Goal: Task Accomplishment & Management: Manage account settings

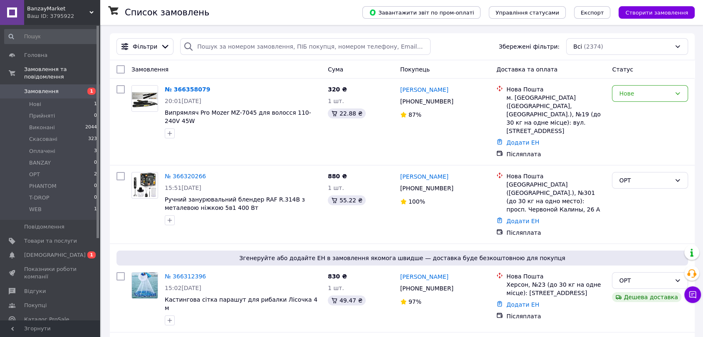
drag, startPoint x: 188, startPoint y: 86, endPoint x: 195, endPoint y: 91, distance: 8.3
click at [188, 86] on link "№ 366358079" at bounding box center [187, 89] width 45 height 7
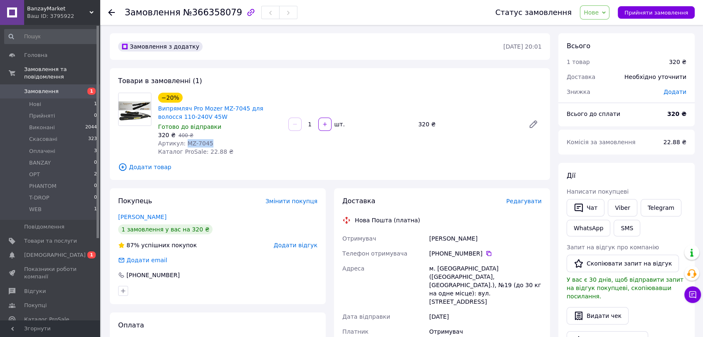
drag, startPoint x: 210, startPoint y: 142, endPoint x: 184, endPoint y: 141, distance: 25.8
click at [184, 141] on div "Артикул: MZ-7045" at bounding box center [219, 143] width 123 height 8
copy span "MZ-7045"
click at [64, 237] on span "Товари та послуги" at bounding box center [50, 240] width 53 height 7
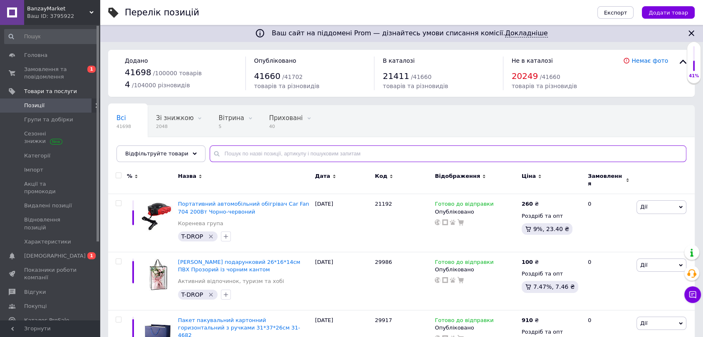
click at [284, 153] on input "text" at bounding box center [448, 154] width 476 height 17
paste input "MZ-7045"
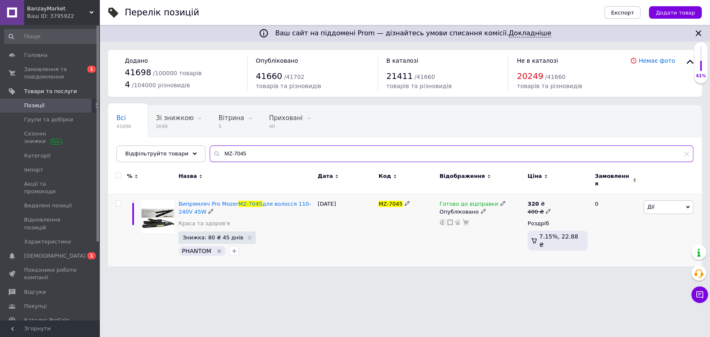
type input "MZ-7045"
drag, startPoint x: 178, startPoint y: 199, endPoint x: 190, endPoint y: 210, distance: 17.1
click at [190, 210] on div "Випрямляч Pro Mozer MZ-7045 для волосся 110-240V 45W Краса та здоров'я Знижка: …" at bounding box center [245, 230] width 139 height 72
copy span "Випрямляч Pro Mozer MZ-7045 для волосся 110-240V 45W"
click at [321, 239] on div "[DATE]" at bounding box center [346, 230] width 61 height 72
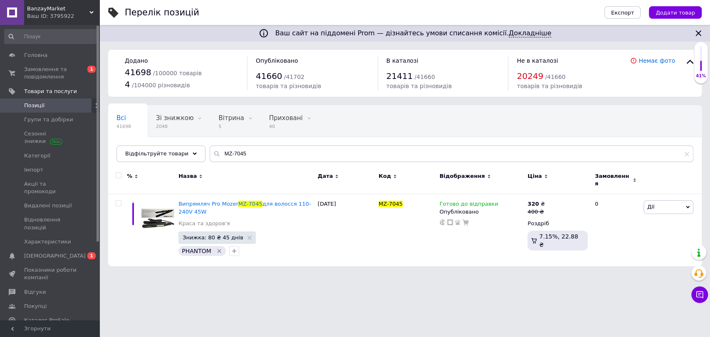
click at [56, 103] on span "Позиції" at bounding box center [50, 105] width 53 height 7
drag, startPoint x: 255, startPoint y: 198, endPoint x: 256, endPoint y: 204, distance: 5.5
click at [255, 201] on span "для волосся 110-240V 45W" at bounding box center [244, 208] width 132 height 14
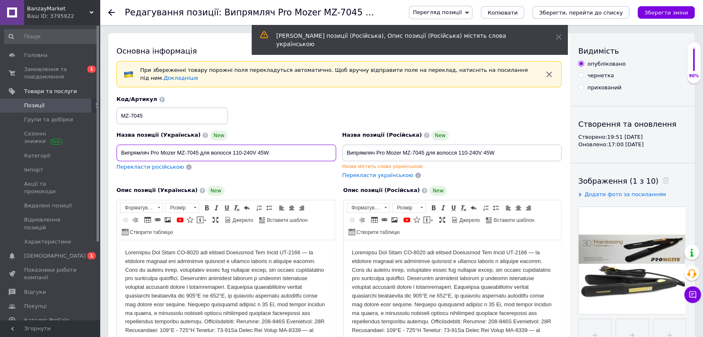
drag, startPoint x: 121, startPoint y: 147, endPoint x: 150, endPoint y: 149, distance: 29.2
click at [150, 149] on input "Випрямляч Pro Mozer MZ-7045 для волосся 110-240V 45W" at bounding box center [226, 153] width 220 height 17
click at [81, 102] on span at bounding box center [88, 105] width 23 height 7
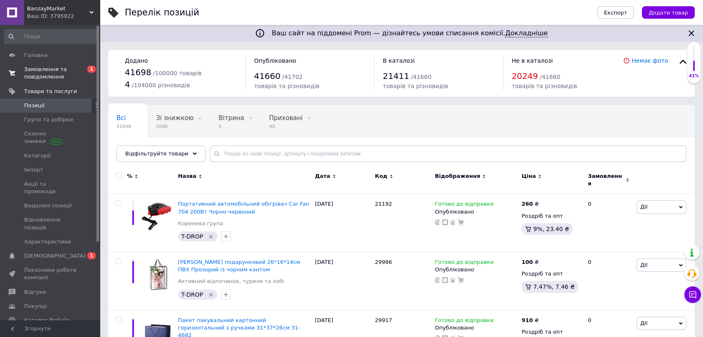
click at [57, 68] on span "Замовлення та повідомлення" at bounding box center [50, 73] width 53 height 15
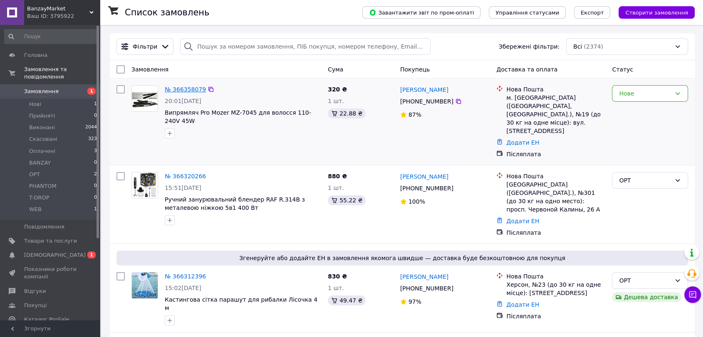
click at [186, 89] on link "№ 366358079" at bounding box center [185, 89] width 41 height 7
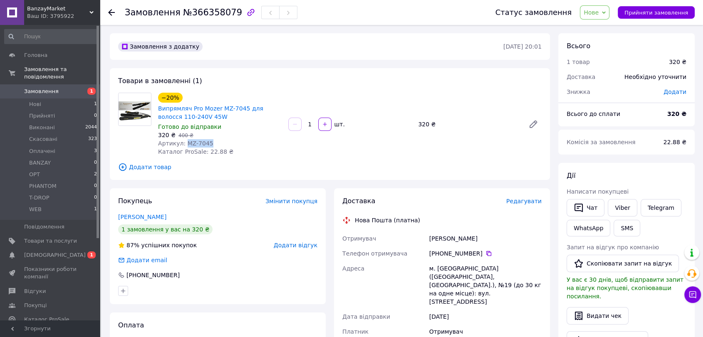
drag, startPoint x: 213, startPoint y: 140, endPoint x: 185, endPoint y: 140, distance: 28.3
click at [185, 140] on div "Артикул: MZ-7045" at bounding box center [219, 143] width 123 height 8
copy span "MZ-7045"
click at [198, 110] on link "Випрямляч Pro Mozer MZ-7045 для волосся 110-240V 45W" at bounding box center [210, 112] width 105 height 15
click at [243, 141] on div "Артикул: MZ-7045" at bounding box center [219, 143] width 123 height 8
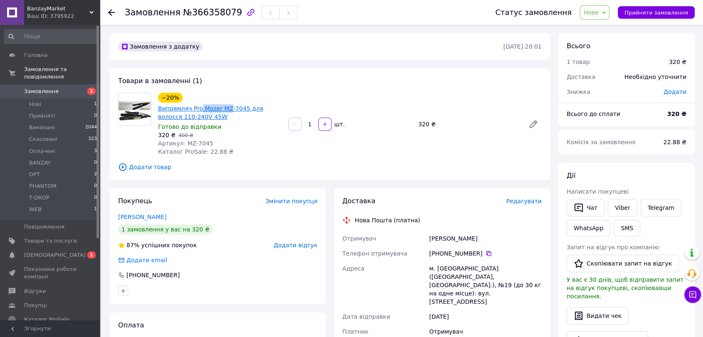
drag, startPoint x: 220, startPoint y: 115, endPoint x: 224, endPoint y: 109, distance: 7.4
click at [224, 109] on span "Випрямляч Pro Mozer MZ-7045 для волосся 110-240V 45W" at bounding box center [219, 112] width 123 height 17
click at [245, 131] on div "320 ₴   400 ₴" at bounding box center [219, 135] width 123 height 8
drag, startPoint x: 242, startPoint y: 121, endPoint x: 158, endPoint y: 108, distance: 84.9
click at [158, 108] on div "Випрямляч Pro Mozer MZ-7045 для волосся 110-240V 45W" at bounding box center [219, 113] width 125 height 18
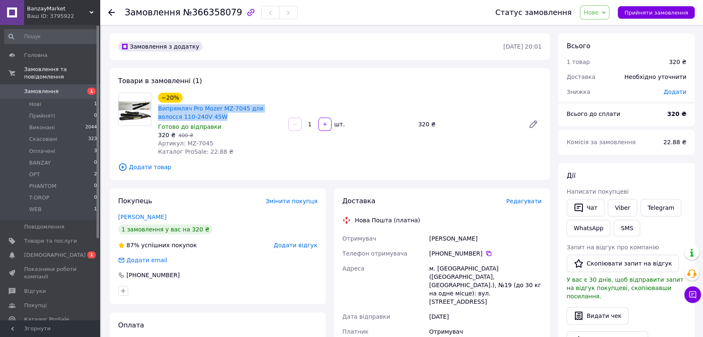
copy link "Випрямляч Pro Mozer MZ-7045 для волосся 110-240V 45W"
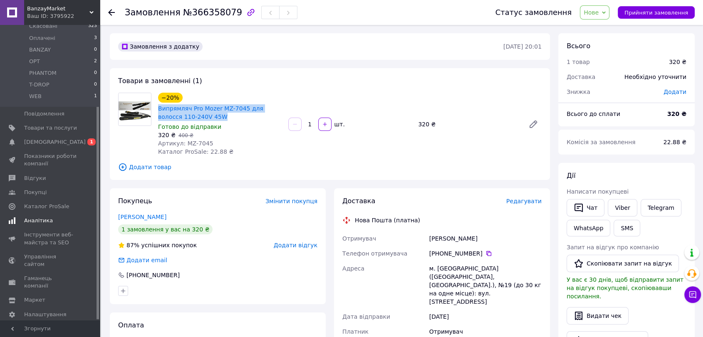
drag, startPoint x: 61, startPoint y: 198, endPoint x: 96, endPoint y: 210, distance: 36.7
click at [61, 203] on span "Каталог ProSale" at bounding box center [46, 206] width 45 height 7
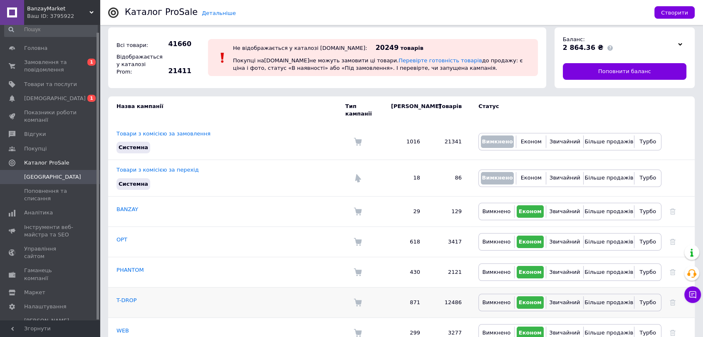
scroll to position [47, 0]
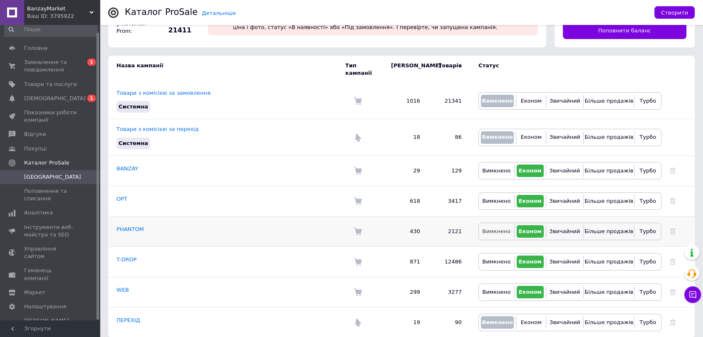
click at [496, 228] on span "Вимкнено" at bounding box center [496, 231] width 28 height 6
click at [59, 96] on span "[DEMOGRAPHIC_DATA]" at bounding box center [50, 98] width 53 height 7
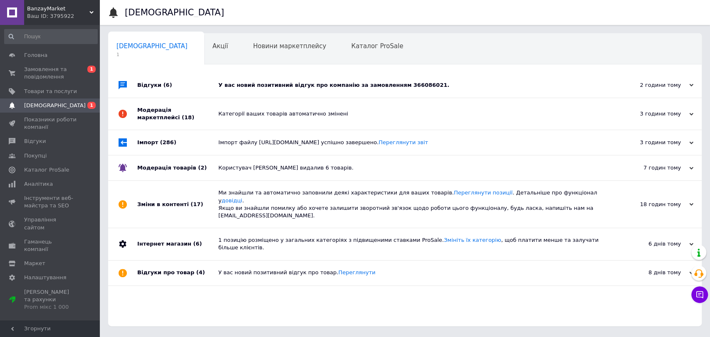
click at [353, 79] on div "У вас новий позитивний відгук про компанію за замовленням 366086021." at bounding box center [414, 85] width 392 height 25
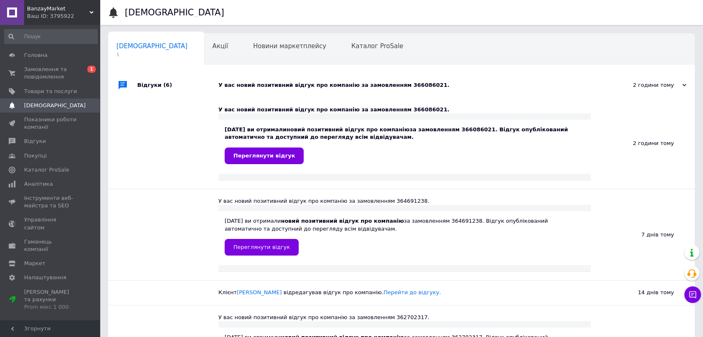
click at [352, 86] on div "У вас новий позитивний відгук про компанію за замовленням 366086021." at bounding box center [410, 84] width 385 height 7
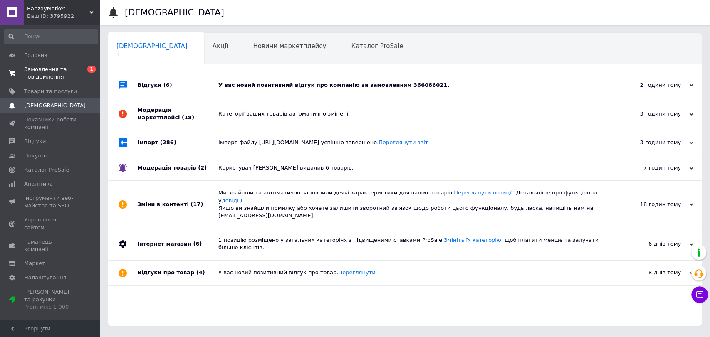
click at [64, 75] on span "Замовлення та повідомлення" at bounding box center [50, 73] width 53 height 15
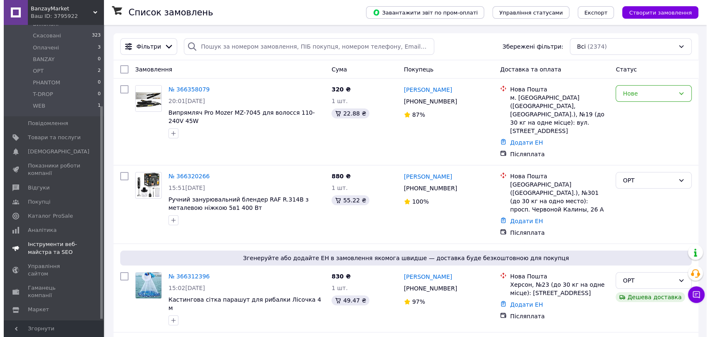
scroll to position [113, 0]
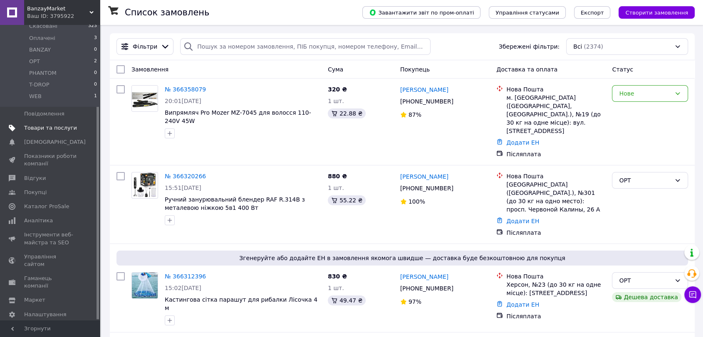
click at [43, 124] on span "Товари та послуги" at bounding box center [50, 127] width 53 height 7
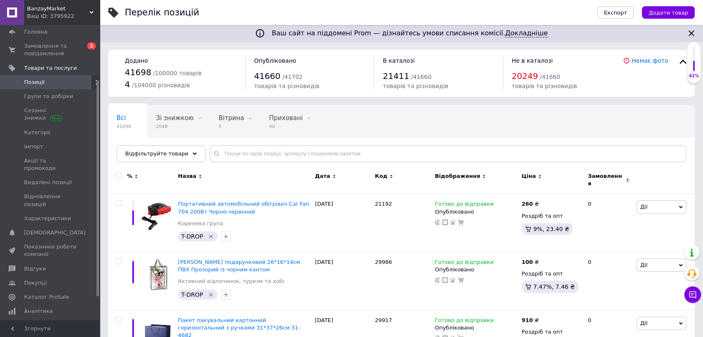
scroll to position [15, 0]
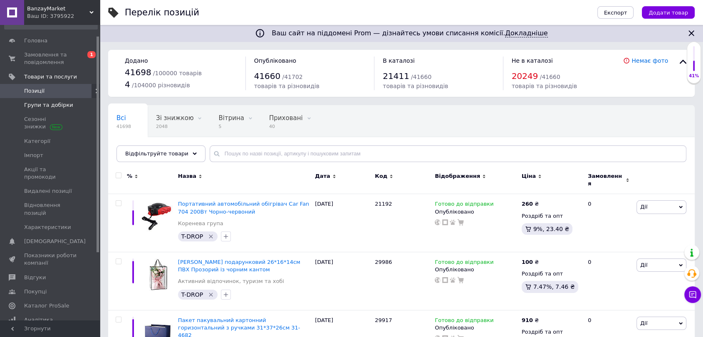
click at [61, 108] on span "Групи та добірки" at bounding box center [48, 104] width 49 height 7
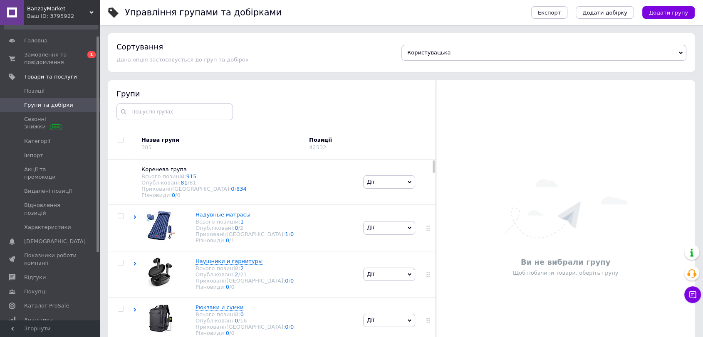
scroll to position [46, 0]
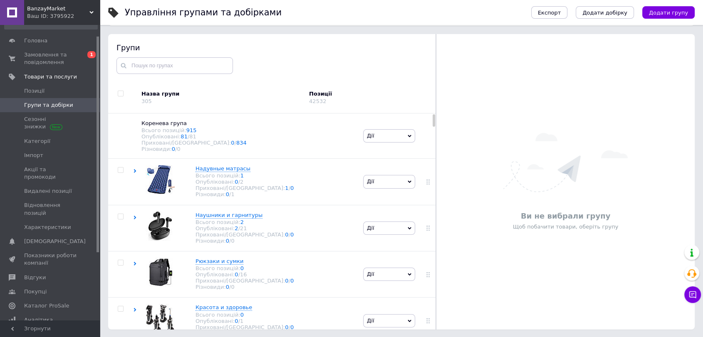
click at [655, 146] on div "Ви не вибрали групу Щоб побачити товари, оберіть групу" at bounding box center [565, 182] width 258 height 219
click at [59, 57] on span "Замовлення та повідомлення" at bounding box center [50, 58] width 53 height 15
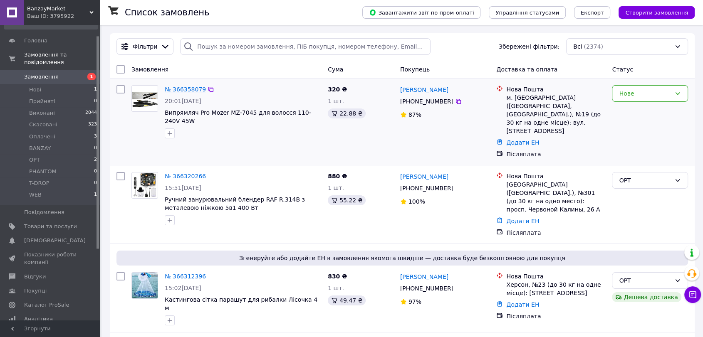
click at [187, 87] on link "№ 366358079" at bounding box center [185, 89] width 41 height 7
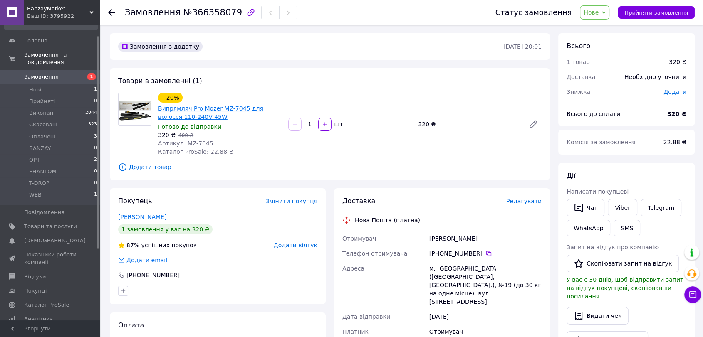
click at [179, 107] on link "Випрямляч Pro Mozer MZ-7045 для волосся 110-240V 45W" at bounding box center [210, 112] width 105 height 15
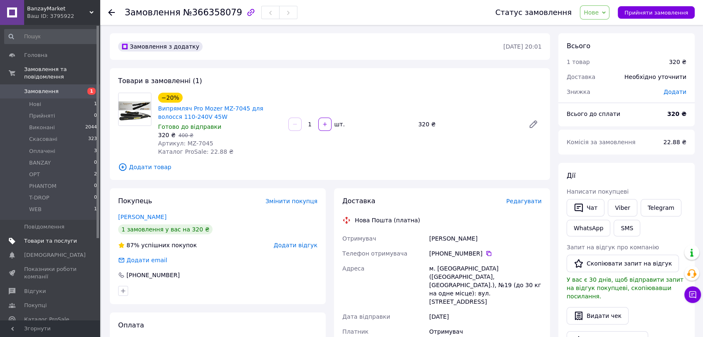
click at [64, 237] on span "Товари та послуги" at bounding box center [50, 240] width 53 height 7
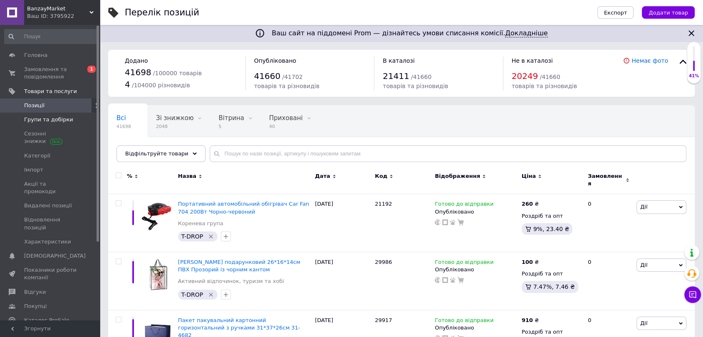
click at [48, 124] on link "Групи та добірки" at bounding box center [51, 120] width 102 height 14
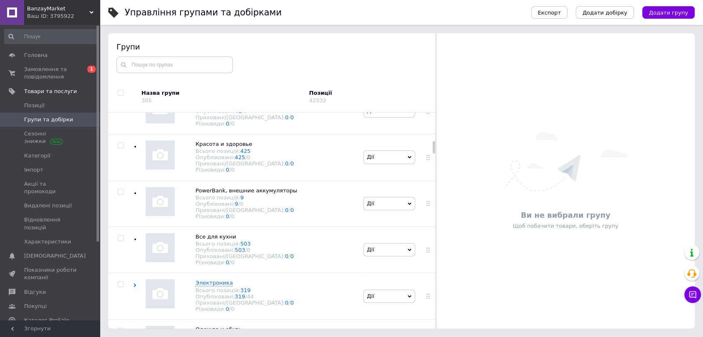
scroll to position [1894, 0]
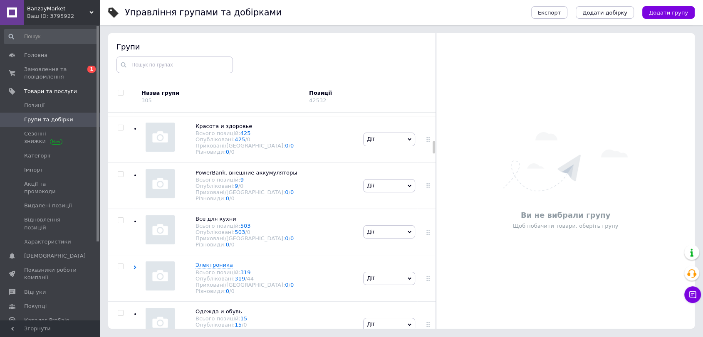
click at [120, 38] on input "checkbox" at bounding box center [120, 35] width 5 height 5
checkbox input "true"
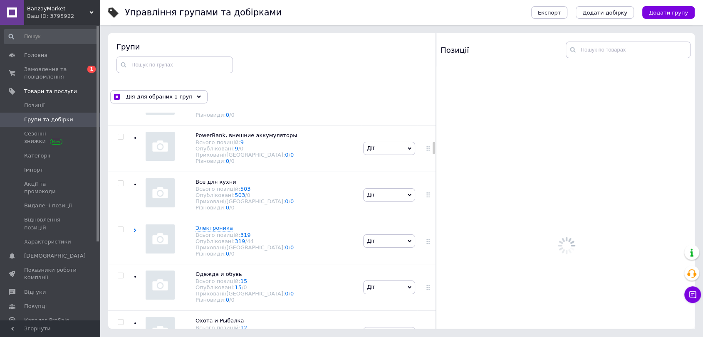
scroll to position [1940, 0]
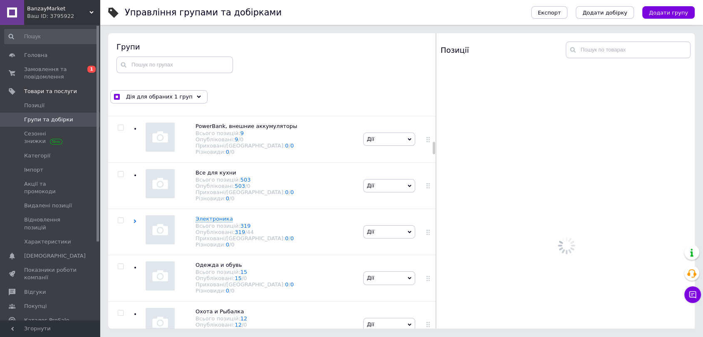
click at [118, 38] on input "checkbox" at bounding box center [120, 34] width 5 height 5
checkbox input "true"
click at [122, 38] on input "checkbox" at bounding box center [120, 35] width 5 height 5
checkbox input "true"
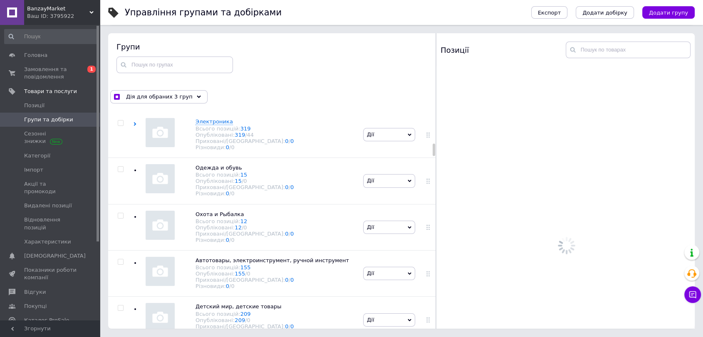
scroll to position [2079, 0]
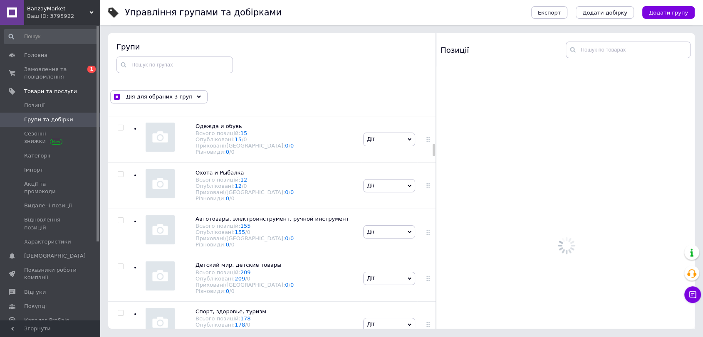
checkbox input "true"
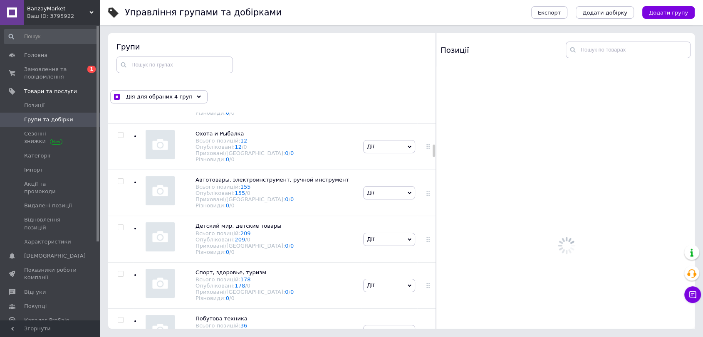
scroll to position [2125, 0]
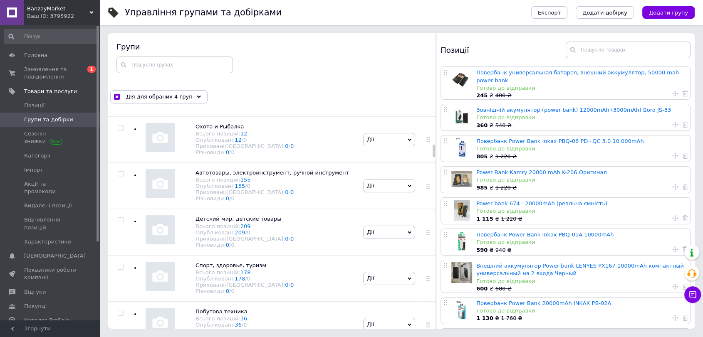
checkbox input "true"
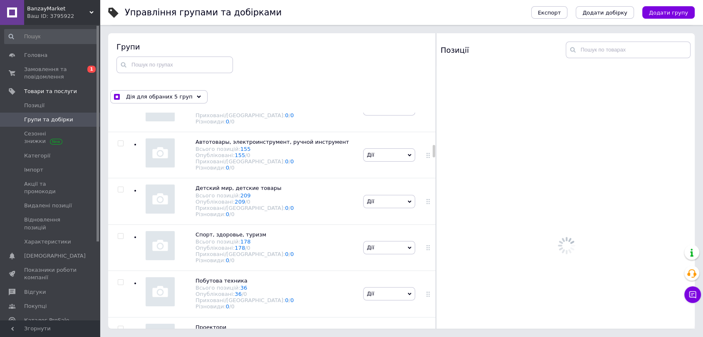
scroll to position [2171, 0]
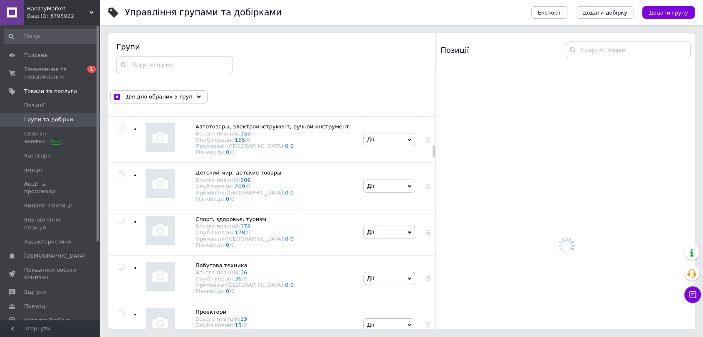
checkbox input "true"
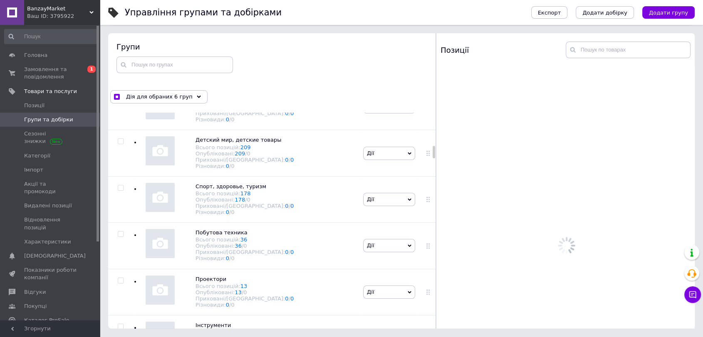
scroll to position [2217, 0]
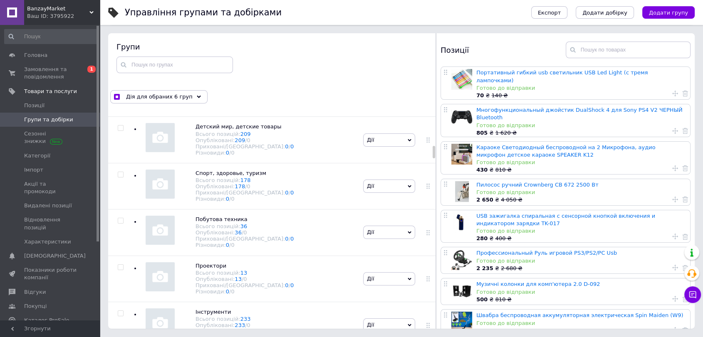
checkbox input "true"
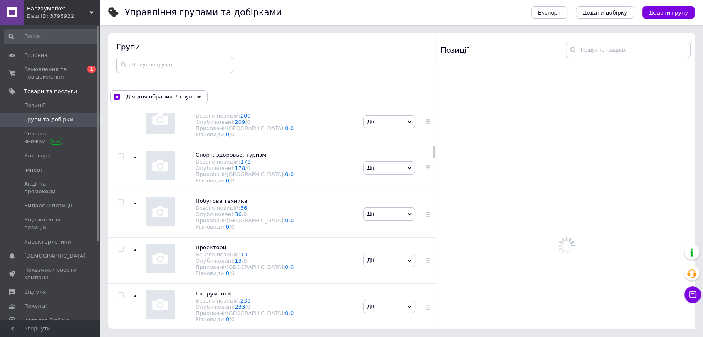
scroll to position [2263, 0]
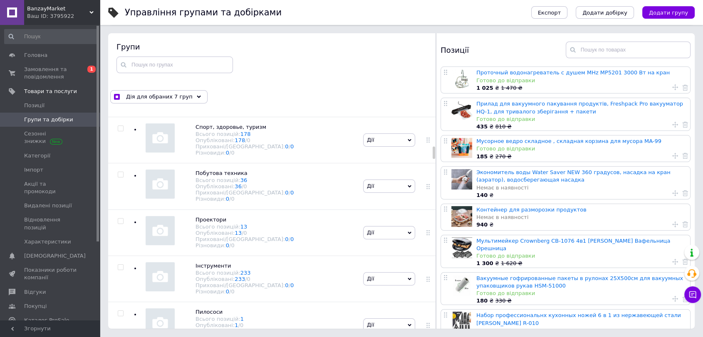
checkbox input "true"
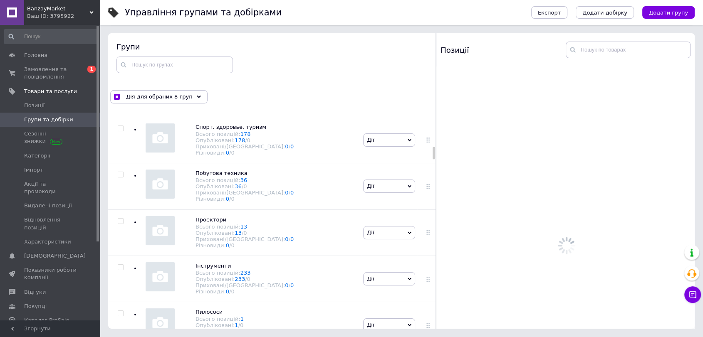
scroll to position [2309, 0]
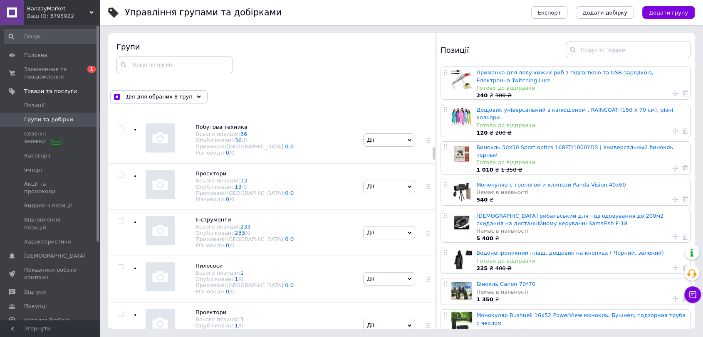
checkbox input "true"
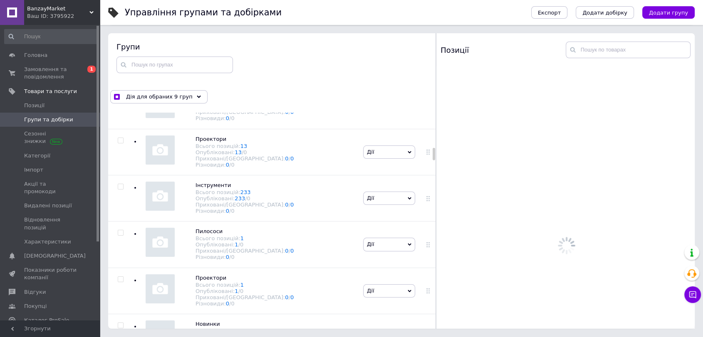
scroll to position [2356, 0]
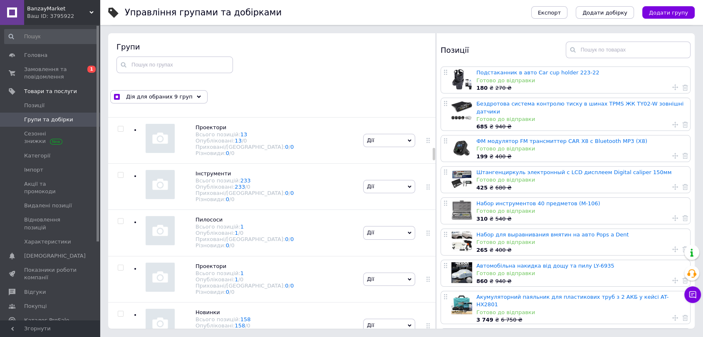
checkbox input "true"
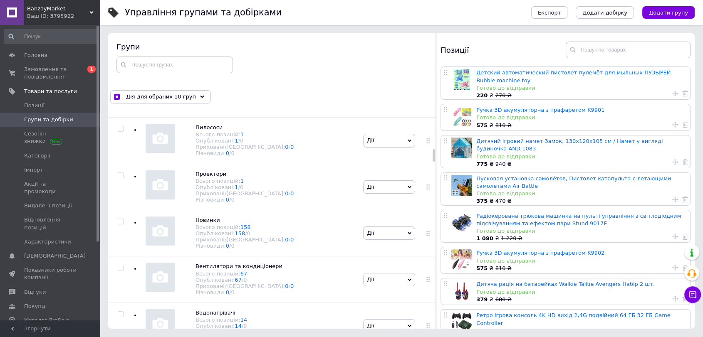
scroll to position [2402, 0]
checkbox input "true"
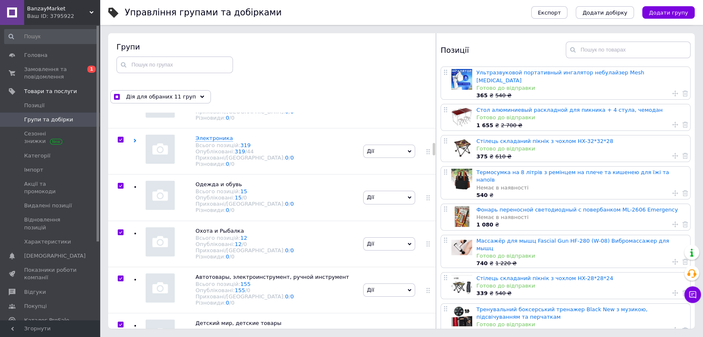
scroll to position [2032, 0]
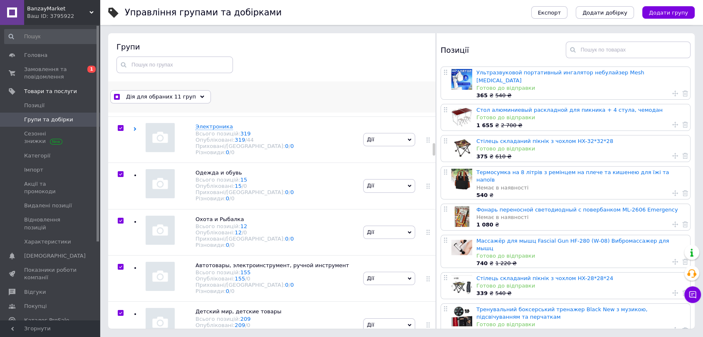
click at [186, 97] on div "Дія для обраних 11 груп" at bounding box center [160, 96] width 101 height 13
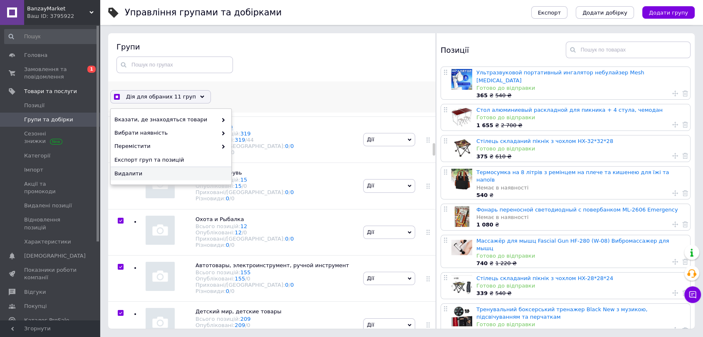
click at [170, 173] on span "Видалити" at bounding box center [169, 173] width 111 height 7
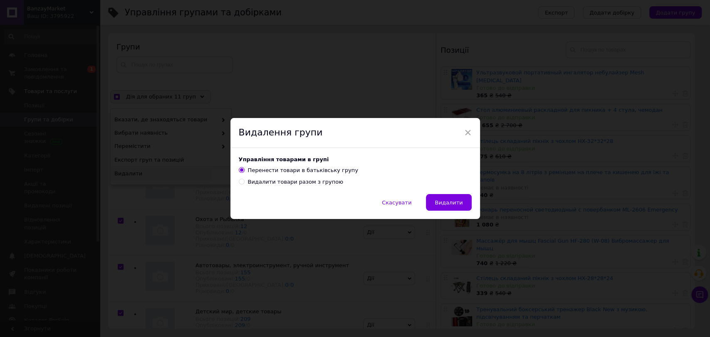
click at [279, 183] on div "Видалити товари разом з групою" at bounding box center [295, 181] width 95 height 7
click at [244, 183] on input "Видалити товари разом з групою" at bounding box center [241, 181] width 5 height 5
radio input "true"
radio input "false"
click at [456, 200] on span "Видалити" at bounding box center [448, 203] width 28 height 6
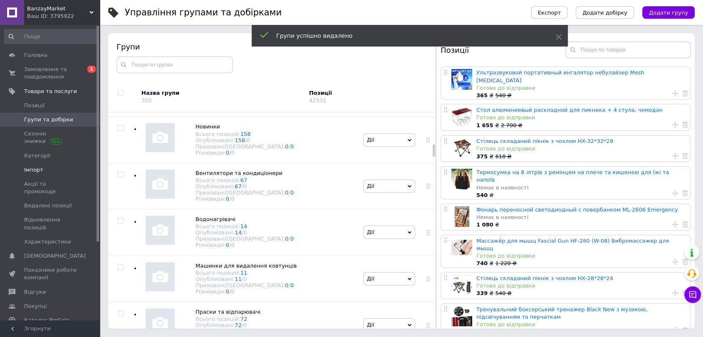
click at [52, 170] on span "Імпорт" at bounding box center [50, 169] width 53 height 7
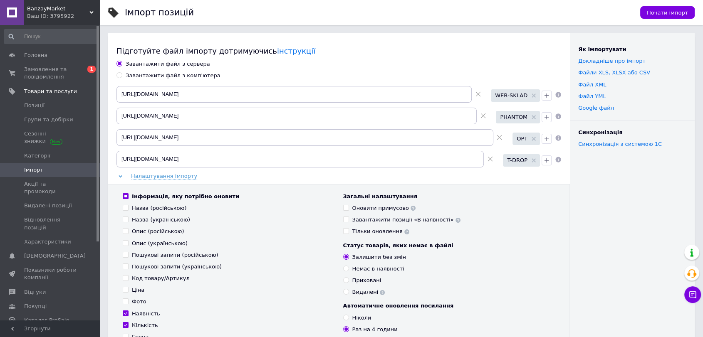
click at [484, 115] on icon at bounding box center [482, 115] width 5 height 5
type input "[URL][DOMAIN_NAME]"
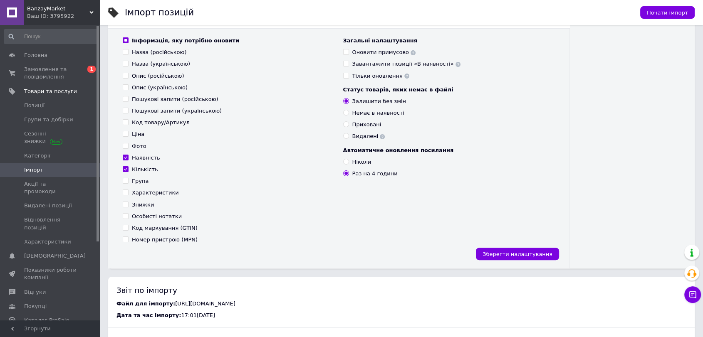
scroll to position [185, 0]
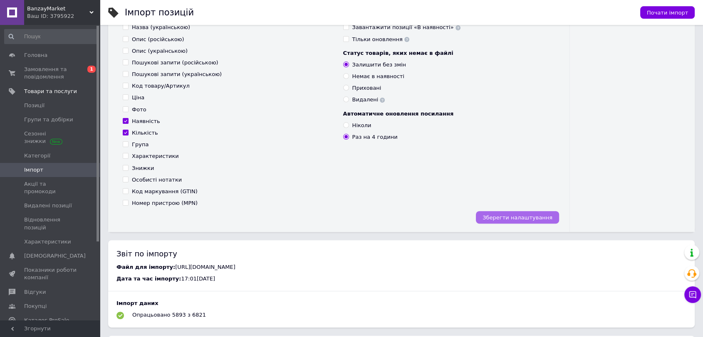
click at [518, 215] on span "Зберегти налаштування" at bounding box center [517, 218] width 70 height 6
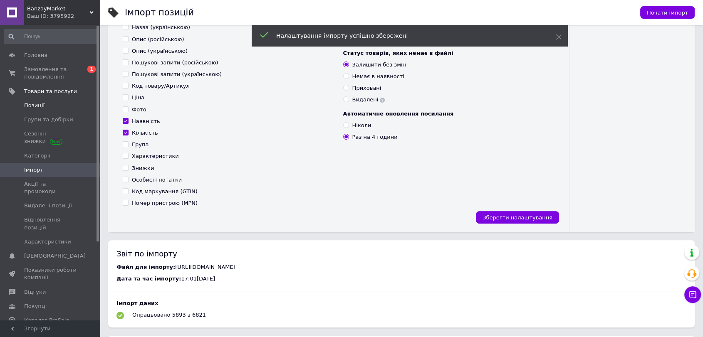
click at [51, 109] on link "Позиції" at bounding box center [51, 106] width 102 height 14
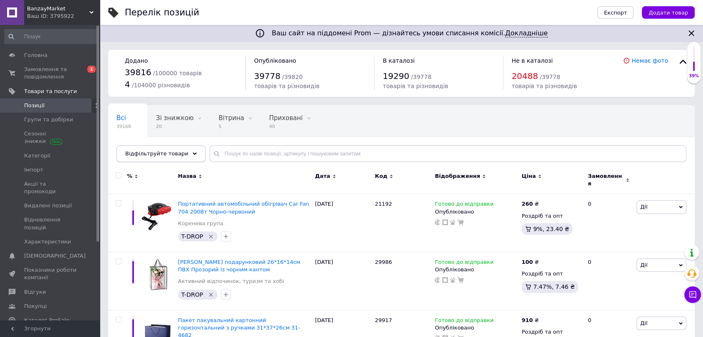
click at [187, 151] on div "Відфільтруйте товари" at bounding box center [160, 154] width 89 height 17
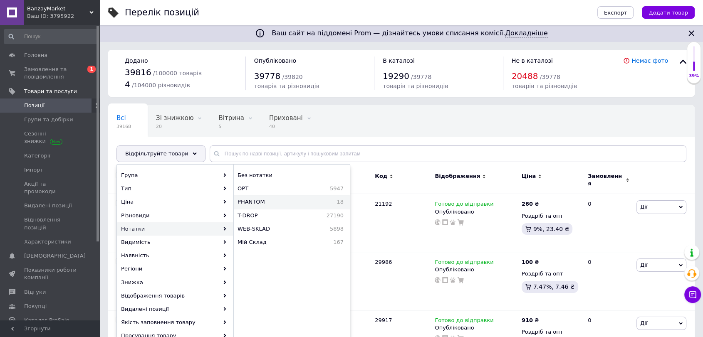
click at [301, 203] on span "PHANTOM" at bounding box center [275, 201] width 76 height 7
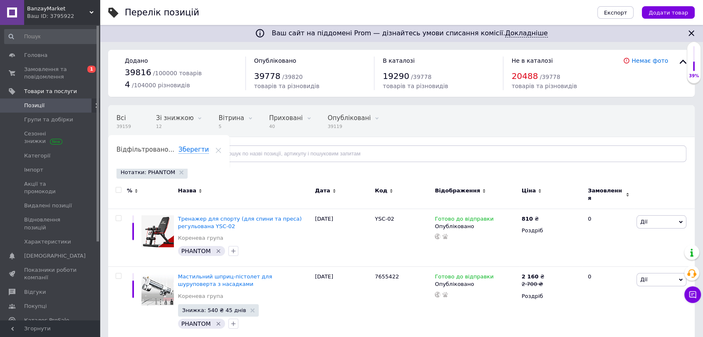
click at [117, 189] on input "checkbox" at bounding box center [118, 189] width 5 height 5
checkbox input "true"
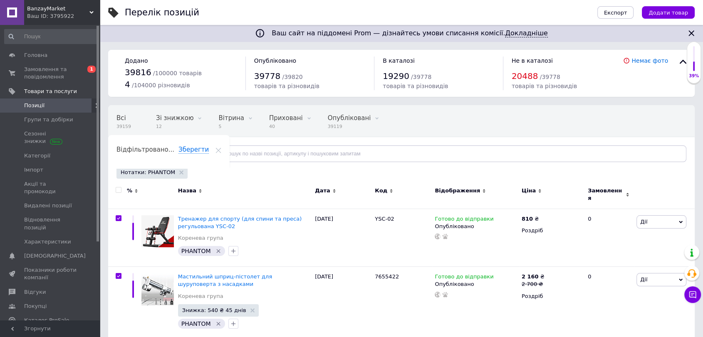
checkbox input "true"
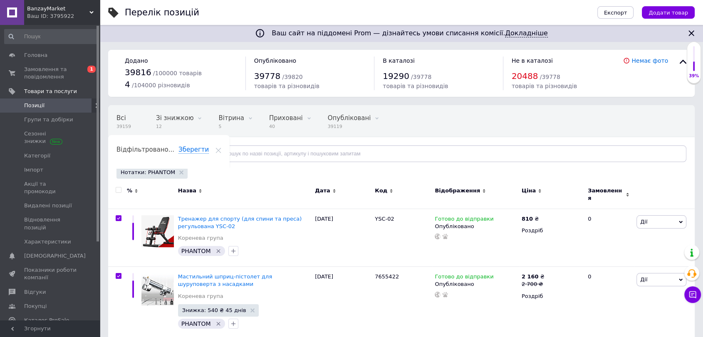
checkbox input "true"
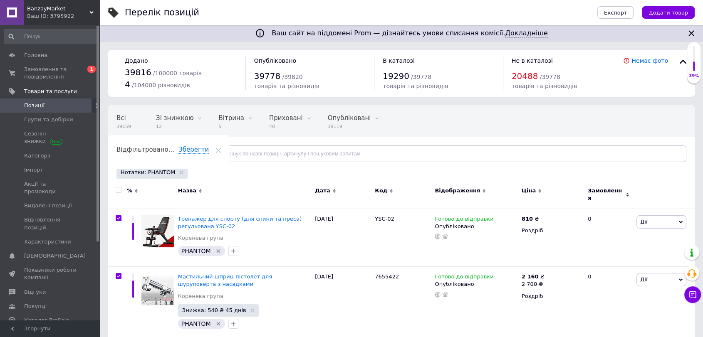
checkbox input "true"
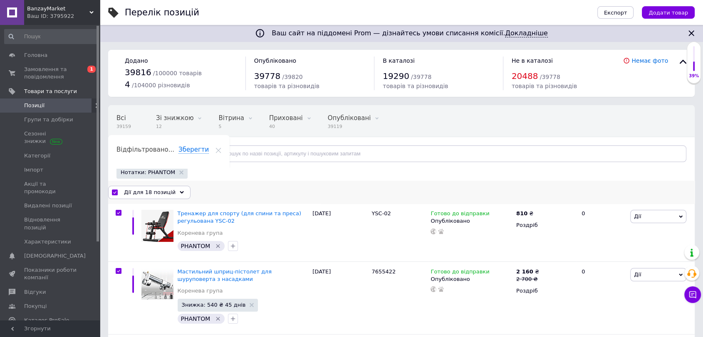
click at [180, 194] on icon at bounding box center [182, 192] width 4 height 4
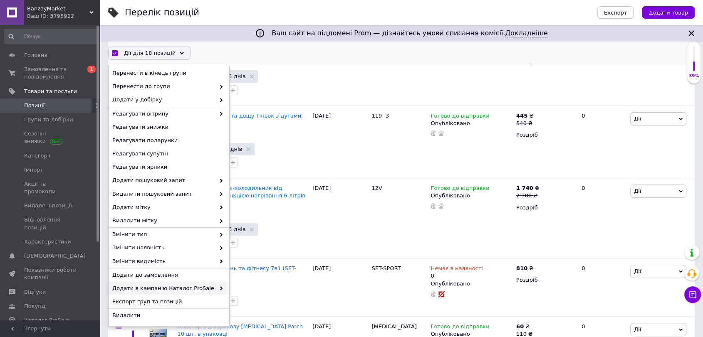
scroll to position [231, 0]
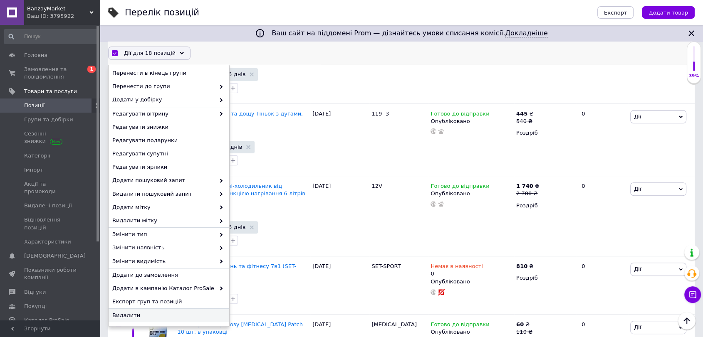
click at [172, 312] on span "Видалити" at bounding box center [167, 315] width 111 height 7
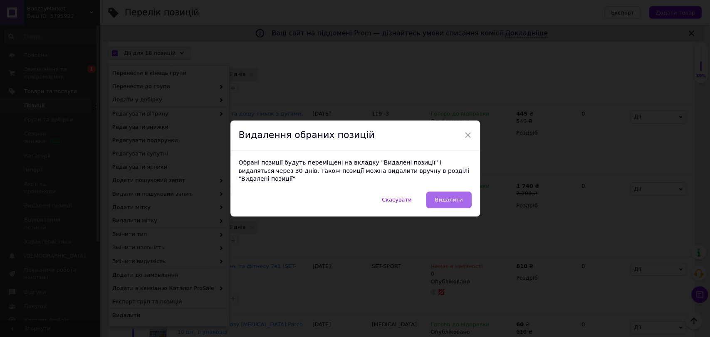
click at [462, 198] on button "Видалити" at bounding box center [448, 200] width 45 height 17
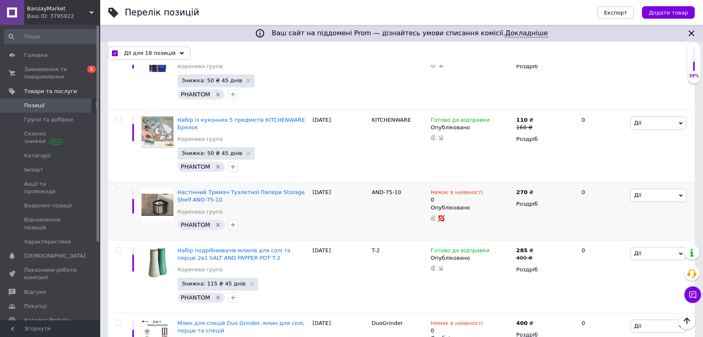
checkbox input "false"
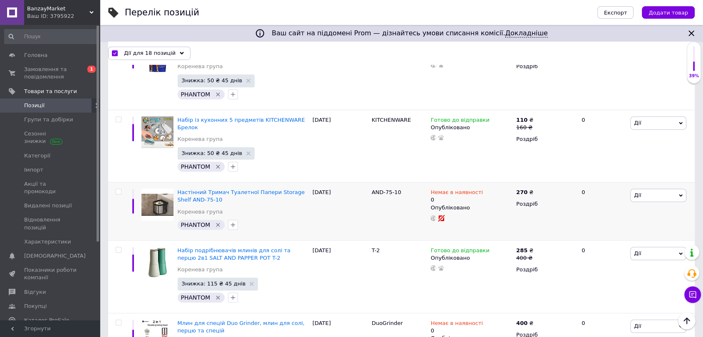
checkbox input "false"
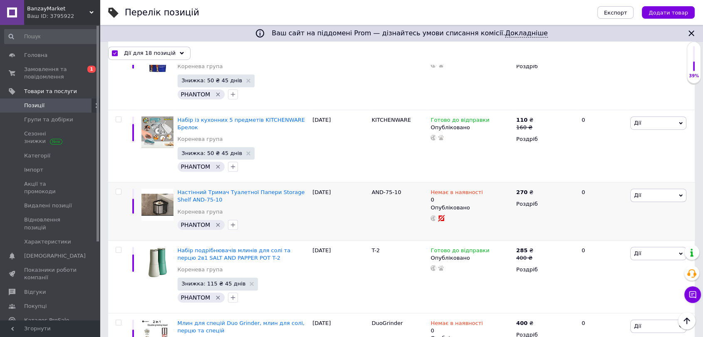
checkbox input "false"
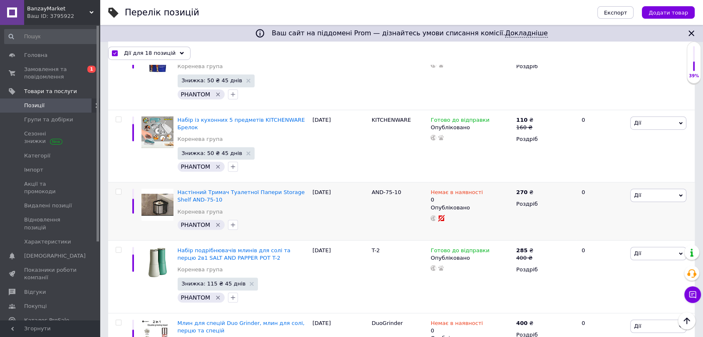
checkbox input "false"
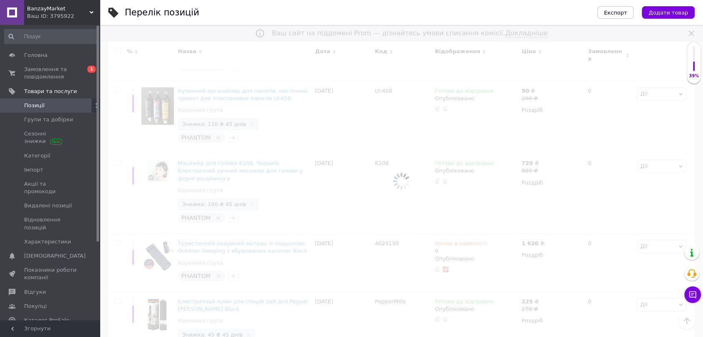
scroll to position [87, 0]
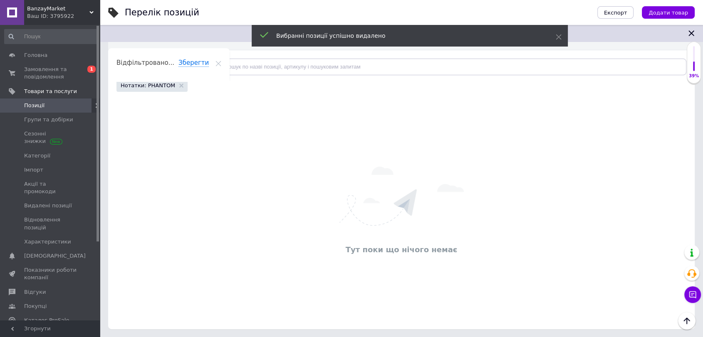
click at [58, 106] on span "Позиції" at bounding box center [50, 105] width 53 height 7
click at [65, 173] on span "Імпорт" at bounding box center [50, 169] width 53 height 7
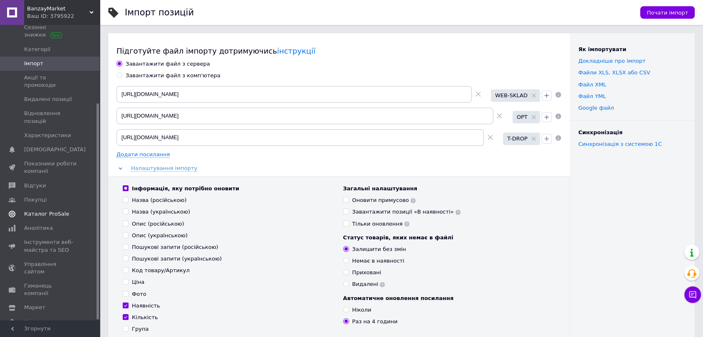
click at [59, 210] on span "Каталог ProSale" at bounding box center [46, 213] width 45 height 7
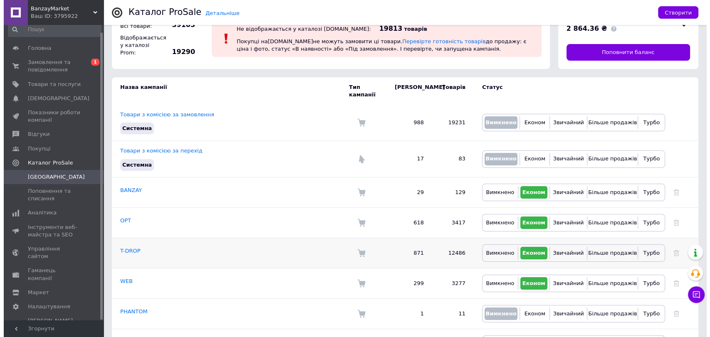
scroll to position [47, 0]
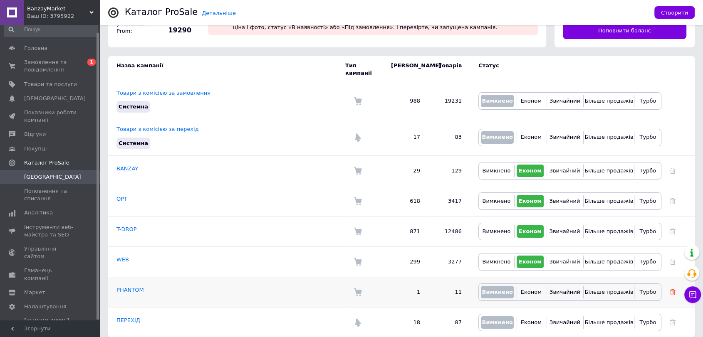
click at [670, 289] on icon at bounding box center [672, 292] width 6 height 6
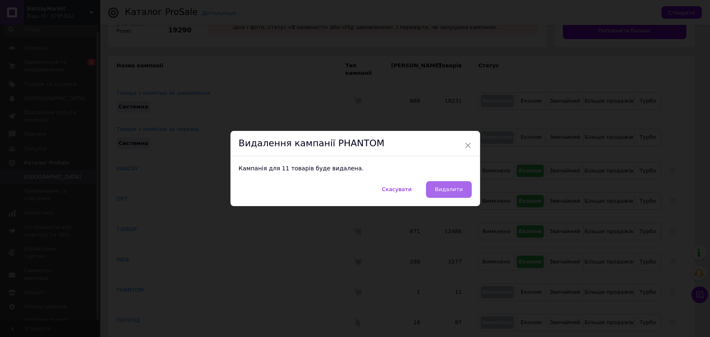
click at [454, 189] on span "Видалити" at bounding box center [448, 189] width 28 height 6
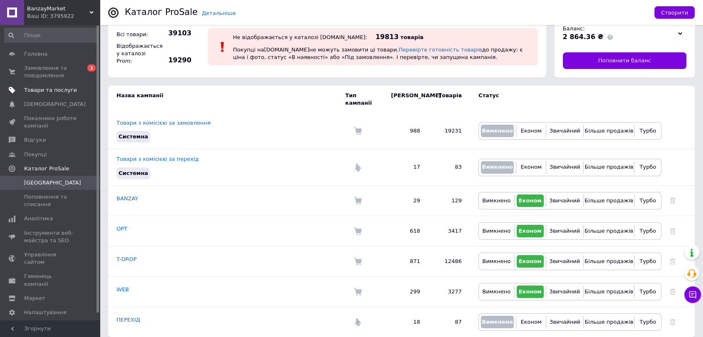
scroll to position [0, 0]
click at [62, 71] on span "Замовлення та повідомлення" at bounding box center [50, 73] width 53 height 15
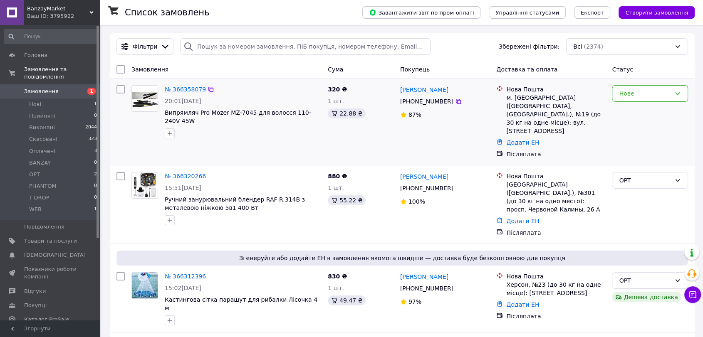
click at [190, 87] on link "№ 366358079" at bounding box center [185, 89] width 41 height 7
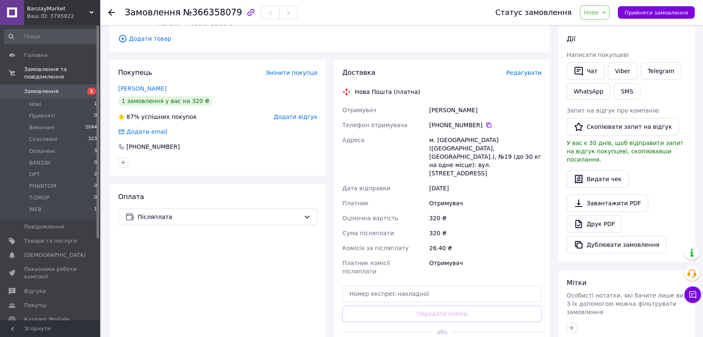
scroll to position [138, 0]
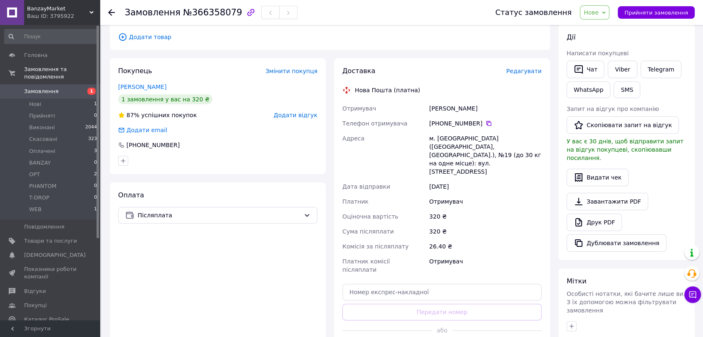
drag, startPoint x: 479, startPoint y: 104, endPoint x: 427, endPoint y: 110, distance: 51.5
click at [427, 110] on div "Евтушенко Анна" at bounding box center [485, 108] width 116 height 15
copy div "Евтушенко Анна"
drag, startPoint x: 443, startPoint y: 124, endPoint x: 476, endPoint y: 123, distance: 32.4
click at [476, 123] on div "[PHONE_NUMBER]" at bounding box center [485, 123] width 112 height 8
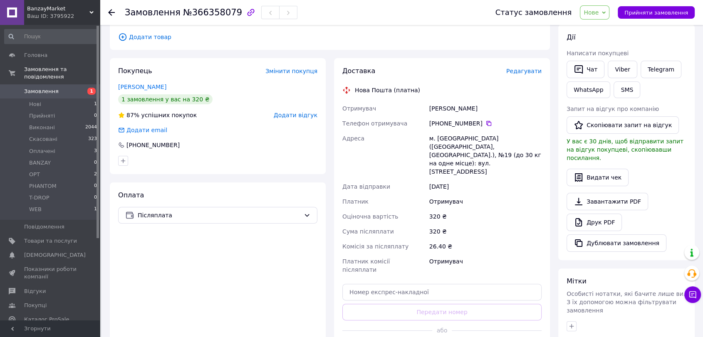
copy div "68 927 19 62"
drag, startPoint x: 422, startPoint y: 139, endPoint x: 456, endPoint y: 152, distance: 35.8
click at [464, 139] on div "Отримувач Евтушенко Анна Телефон отримувача +380 68 927 19 62   Адреса м. Запор…" at bounding box center [441, 189] width 202 height 176
copy div "Адреса м. Запоріжжя"
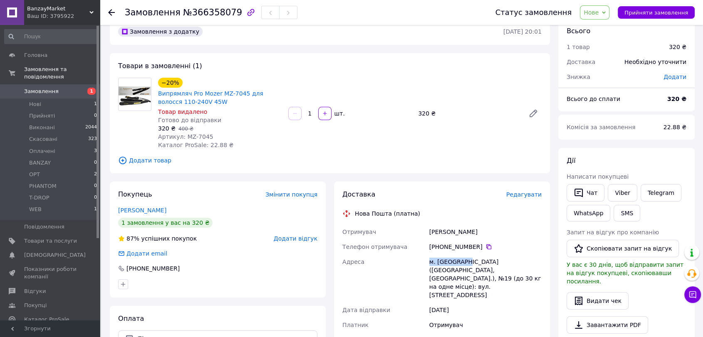
scroll to position [0, 0]
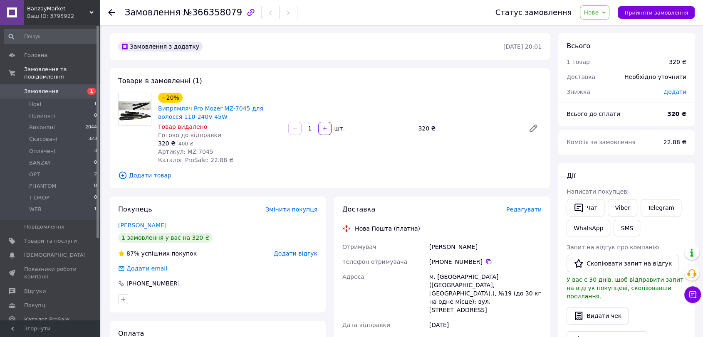
click at [395, 148] on div "−20% Випрямляч Pro Mozer MZ-7045 для волосся 110-240V 45W Товар видалено Готово…" at bounding box center [350, 128] width 390 height 75
click at [609, 10] on span "Нове" at bounding box center [595, 12] width 30 height 14
click at [602, 88] on li "OPT" at bounding box center [599, 91] width 38 height 12
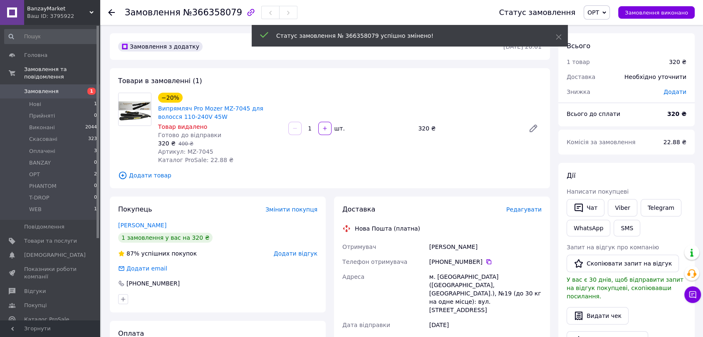
click at [50, 84] on link "Замовлення 1" at bounding box center [51, 91] width 102 height 14
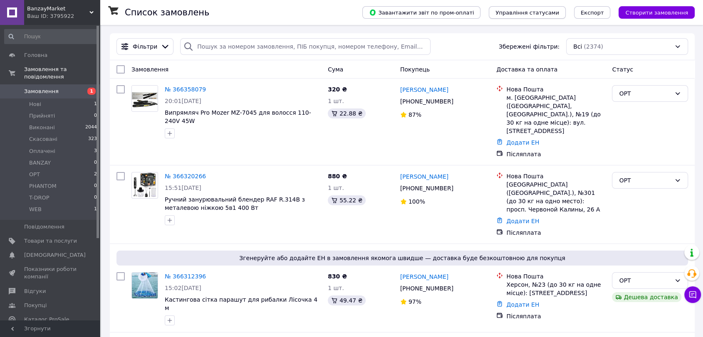
click at [541, 13] on span "Управління статусами" at bounding box center [527, 13] width 64 height 6
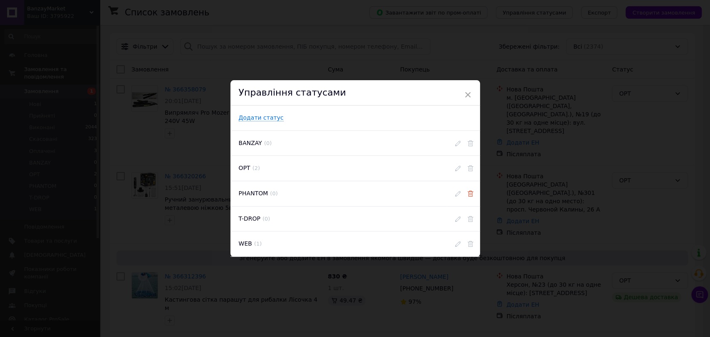
click at [469, 193] on icon at bounding box center [470, 194] width 6 height 6
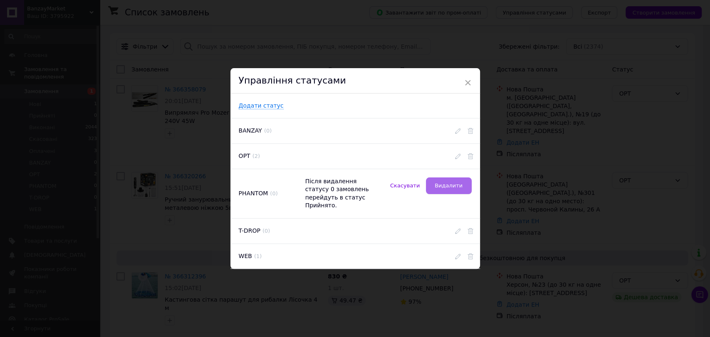
click at [462, 192] on button "Видалити" at bounding box center [449, 186] width 46 height 17
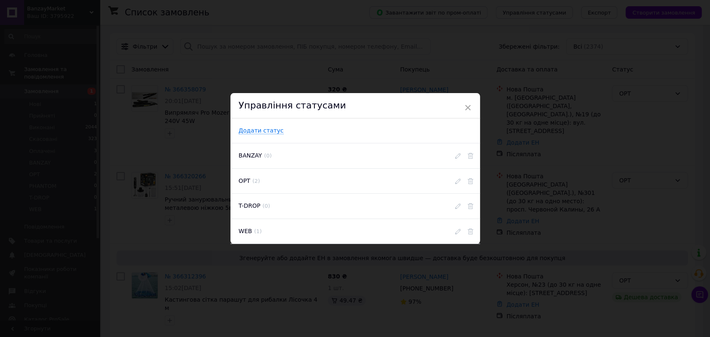
click at [519, 168] on div "× Управління статусами Додати статус BANZAY ( 0 ) OPT ( 2 ) T-DROP ( 0 ) WEB ( …" at bounding box center [355, 168] width 710 height 337
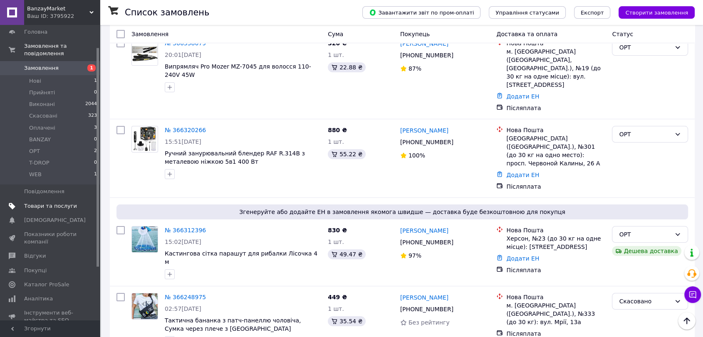
scroll to position [46, 0]
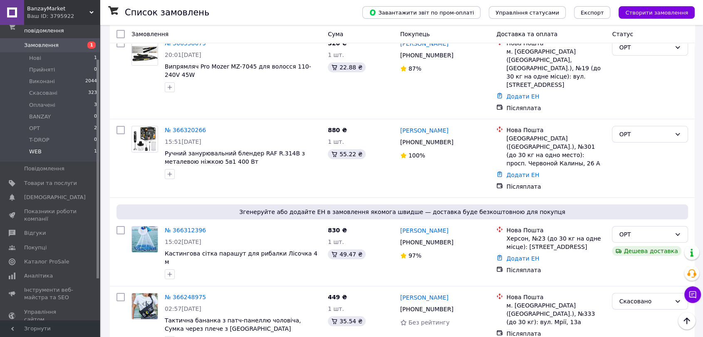
click at [68, 146] on li "WEB 1" at bounding box center [51, 154] width 102 height 16
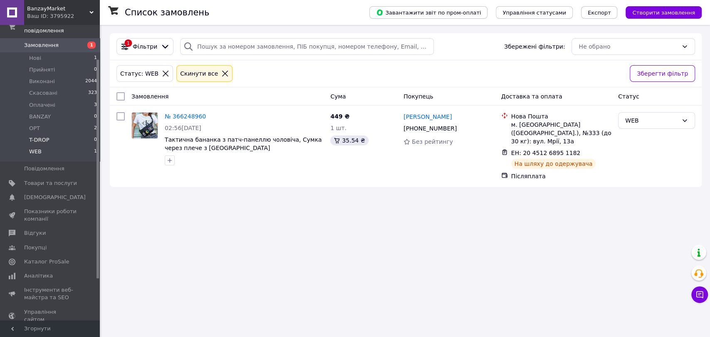
click at [69, 134] on li "T-DROP 0" at bounding box center [51, 140] width 102 height 12
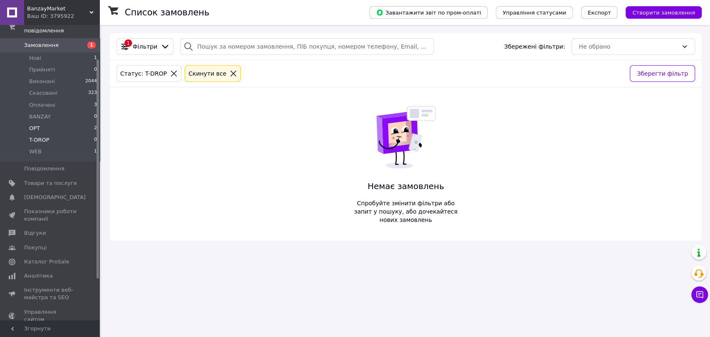
click at [75, 123] on li "OPT 2" at bounding box center [51, 129] width 102 height 12
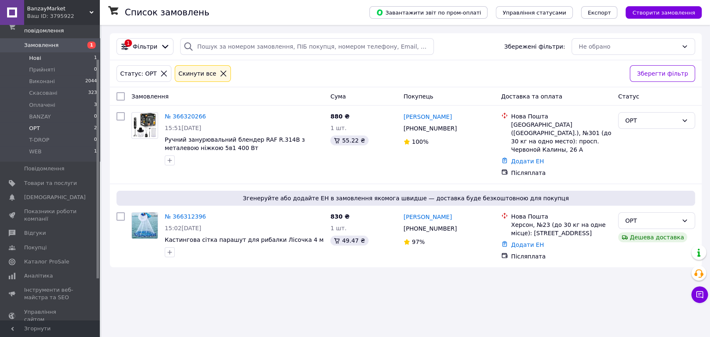
click at [76, 52] on li "Нові 1" at bounding box center [51, 58] width 102 height 12
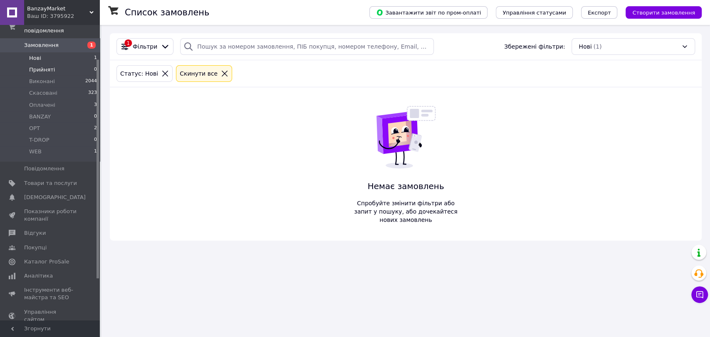
click at [90, 64] on li "Прийняті 0" at bounding box center [51, 70] width 102 height 12
click at [70, 134] on li "T-DROP 0" at bounding box center [51, 140] width 102 height 12
click at [72, 123] on li "OPT 2" at bounding box center [51, 129] width 102 height 12
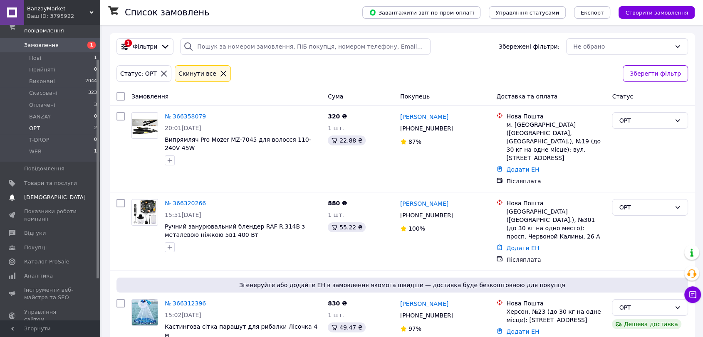
drag, startPoint x: 64, startPoint y: 181, endPoint x: 72, endPoint y: 187, distance: 10.1
click at [64, 181] on link "Товари та послуги" at bounding box center [51, 183] width 102 height 14
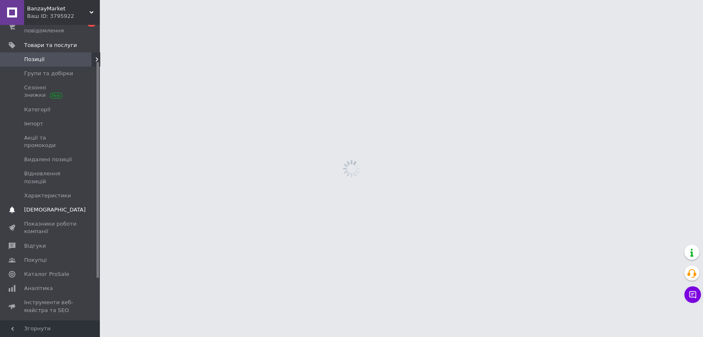
scroll to position [50, 0]
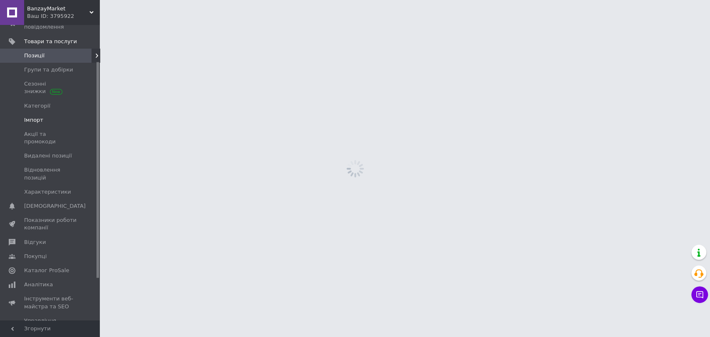
click at [44, 113] on link "Імпорт" at bounding box center [51, 120] width 102 height 14
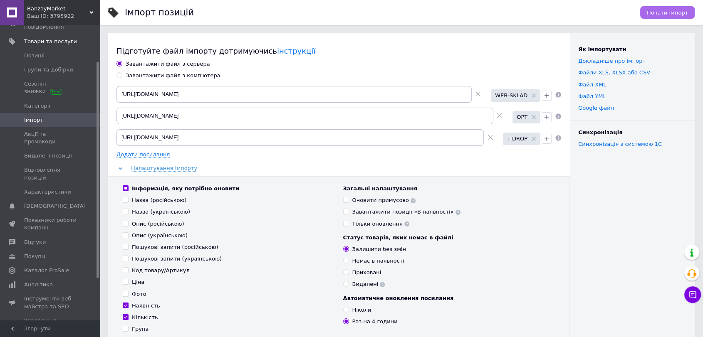
click at [672, 11] on span "Почати імпорт" at bounding box center [666, 13] width 41 height 6
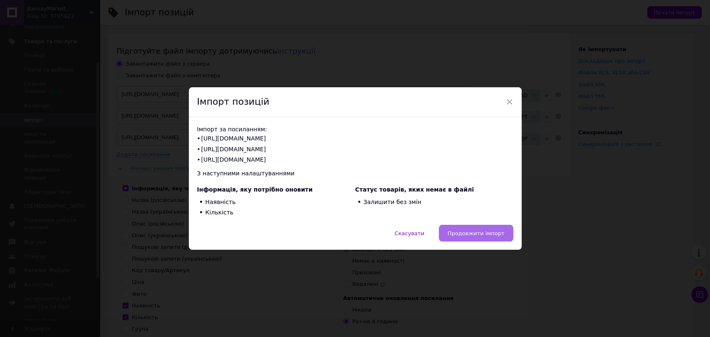
click at [496, 231] on span "Продовжити імпорт" at bounding box center [475, 233] width 57 height 6
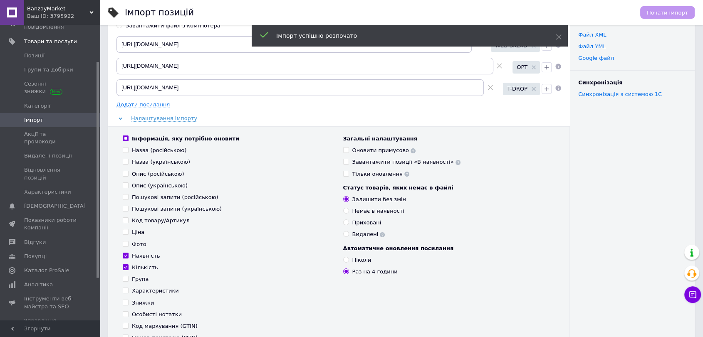
scroll to position [231, 0]
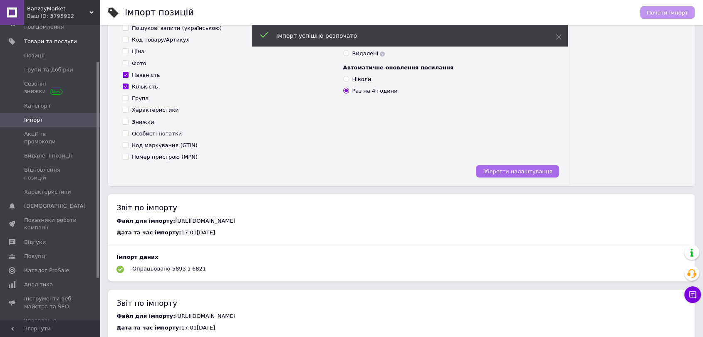
click at [522, 168] on span "Зберегти налаштування" at bounding box center [517, 171] width 70 height 6
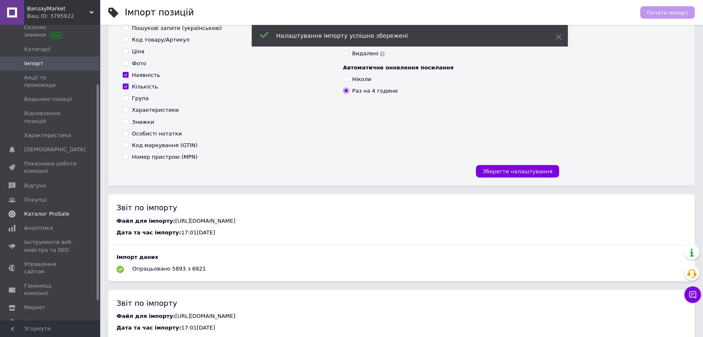
scroll to position [106, 0]
click at [54, 210] on span "Каталог ProSale" at bounding box center [46, 213] width 45 height 7
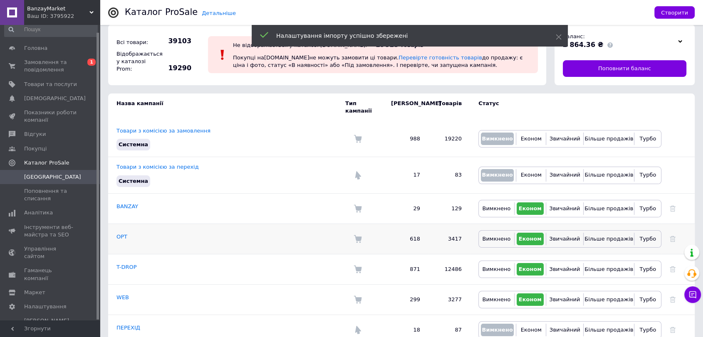
scroll to position [17, 0]
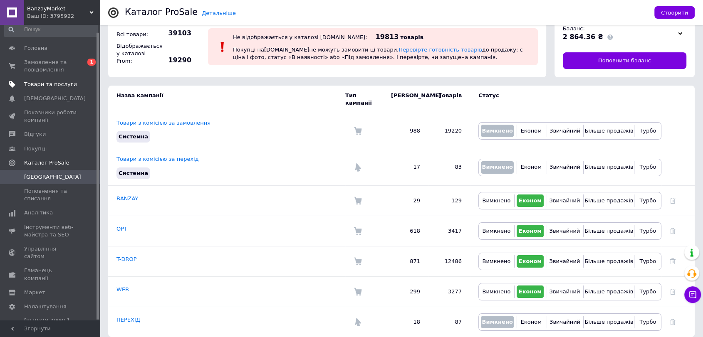
click at [70, 84] on span "Товари та послуги" at bounding box center [50, 84] width 53 height 7
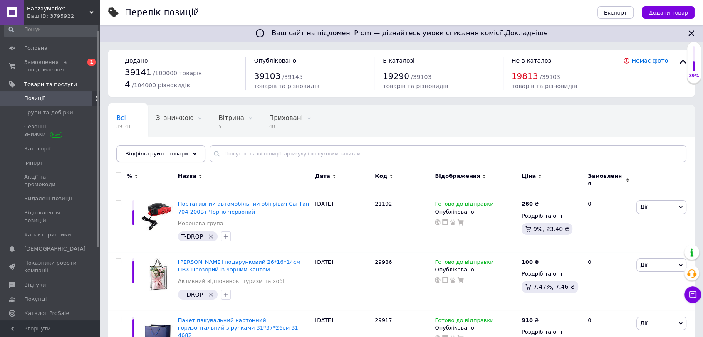
click at [192, 155] on icon at bounding box center [194, 154] width 4 height 4
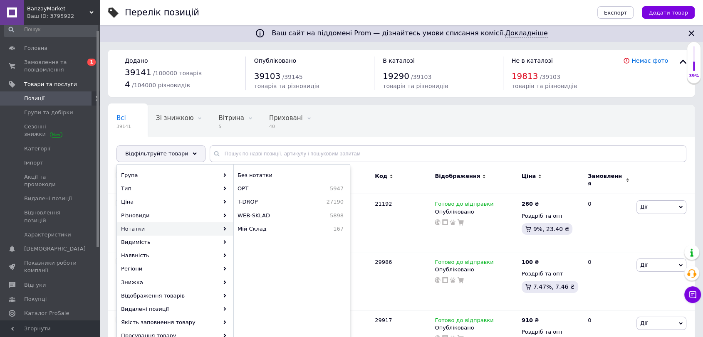
click at [427, 131] on div "Всі 39141 Зі знижкою 0 Видалити Редагувати Вітрина 5 Видалити Редагувати Прихов…" at bounding box center [275, 137] width 335 height 63
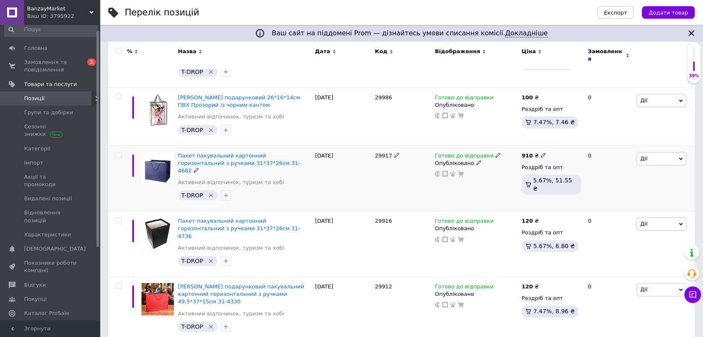
scroll to position [185, 0]
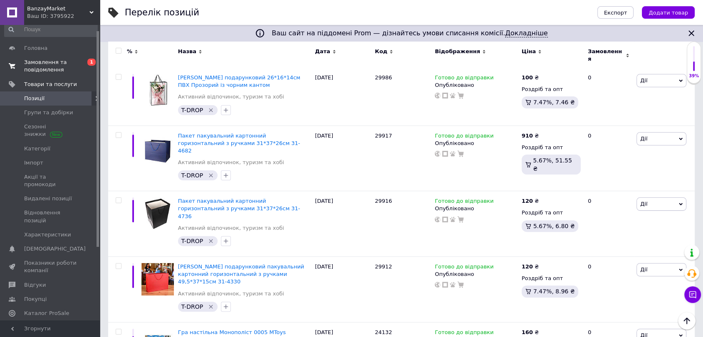
click at [63, 62] on span "Замовлення та повідомлення" at bounding box center [50, 66] width 53 height 15
